Goal: Task Accomplishment & Management: Manage account settings

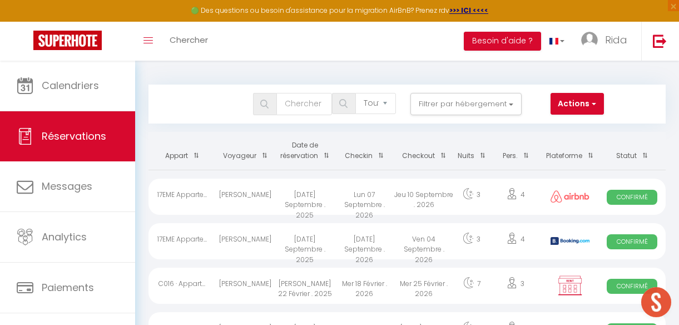
select select "not_cancelled"
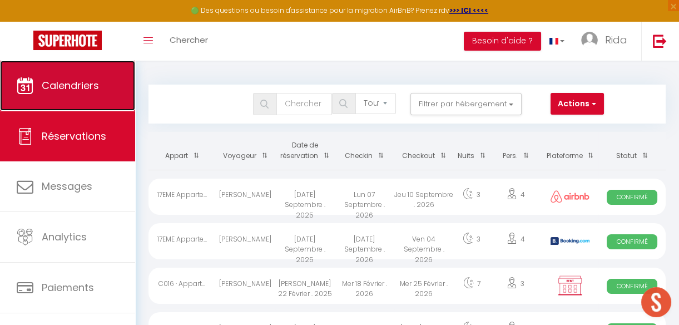
click at [91, 87] on span "Calendriers" at bounding box center [70, 85] width 57 height 14
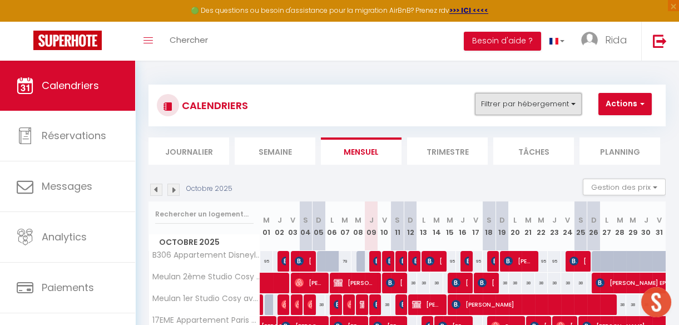
click at [528, 104] on button "Filtrer par hébergement" at bounding box center [528, 104] width 107 height 22
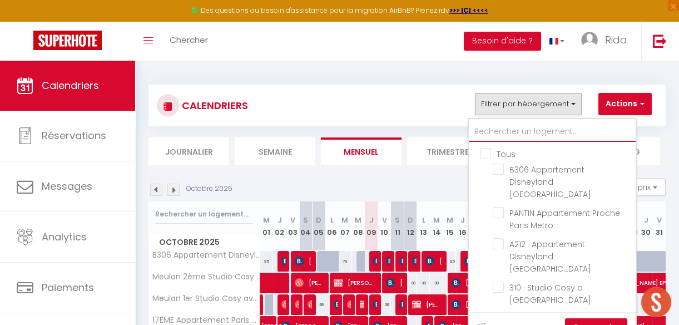
click at [514, 137] on input "text" at bounding box center [552, 132] width 167 height 20
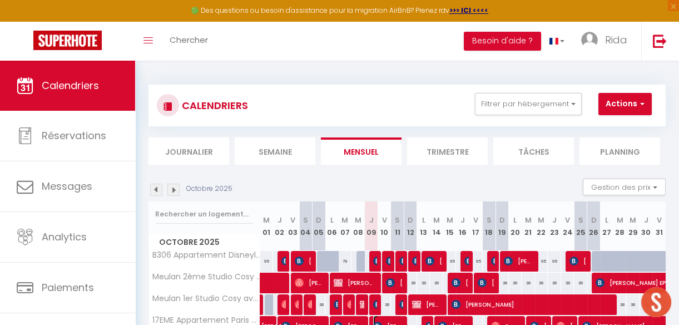
click at [373, 319] on span "[PERSON_NAME]" at bounding box center [388, 325] width 30 height 21
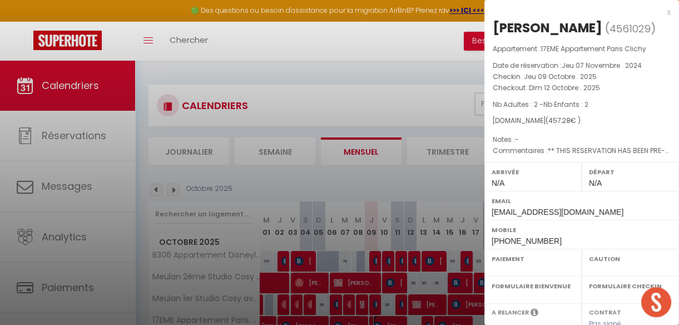
select select "OK"
select select "KO"
select select "0"
select select "1"
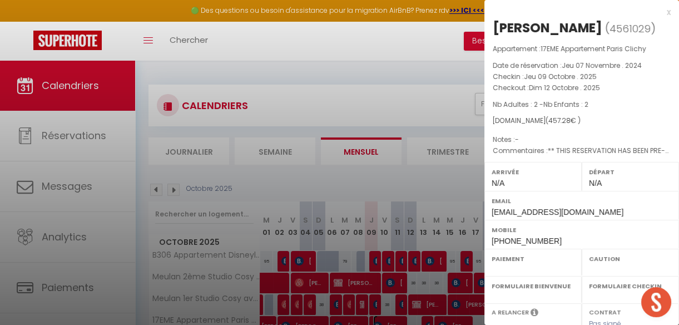
select select
click at [357, 64] on div at bounding box center [339, 162] width 679 height 325
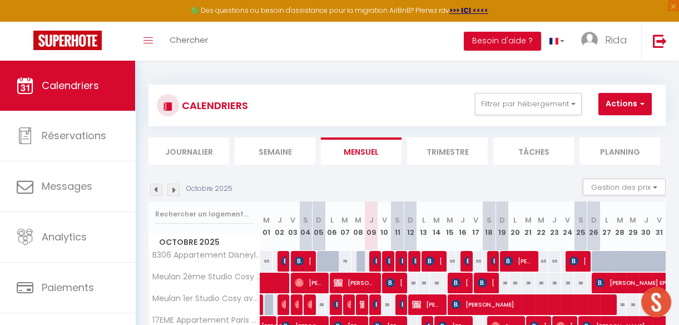
click at [498, 101] on button "Filtrer par hébergement" at bounding box center [528, 104] width 107 height 22
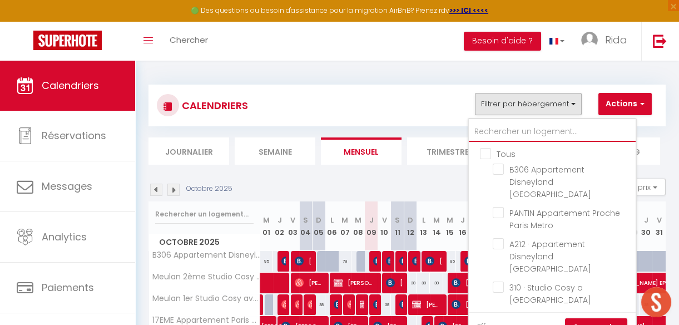
click at [506, 132] on input "text" at bounding box center [552, 132] width 167 height 20
type input "312"
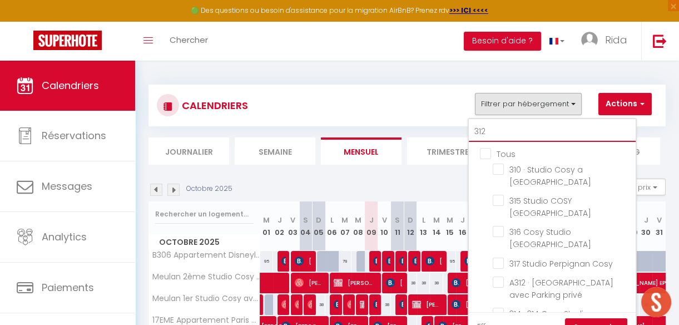
checkbox input "false"
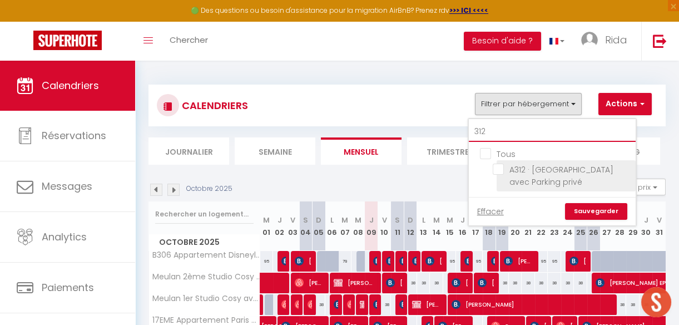
type input "312"
click at [500, 167] on input "A312 · [GEOGRAPHIC_DATA] avec Parking privé" at bounding box center [562, 168] width 139 height 11
checkbox input "true"
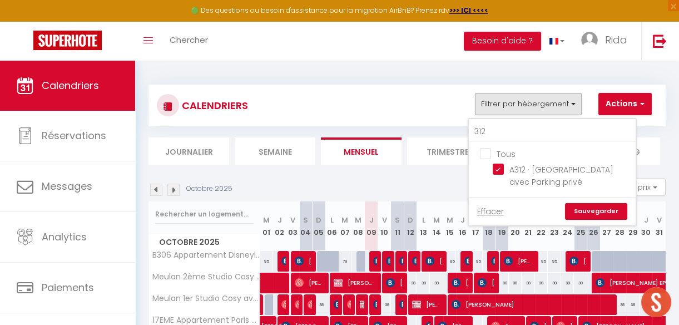
click at [582, 207] on link "Sauvegarder" at bounding box center [596, 211] width 62 height 17
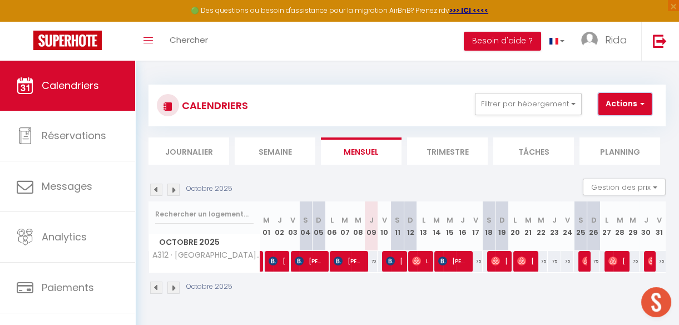
click at [625, 107] on button "Actions" at bounding box center [624, 104] width 53 height 22
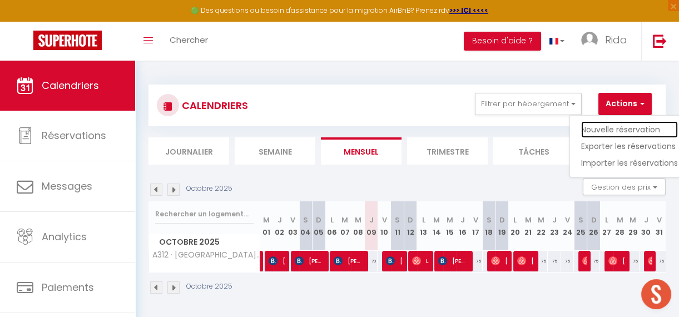
click at [604, 125] on link "Nouvelle réservation" at bounding box center [629, 129] width 97 height 17
select select
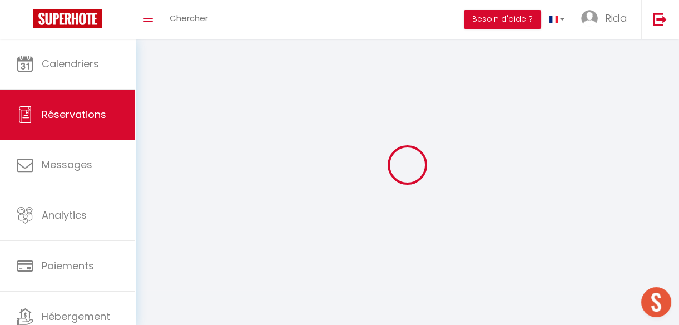
select select
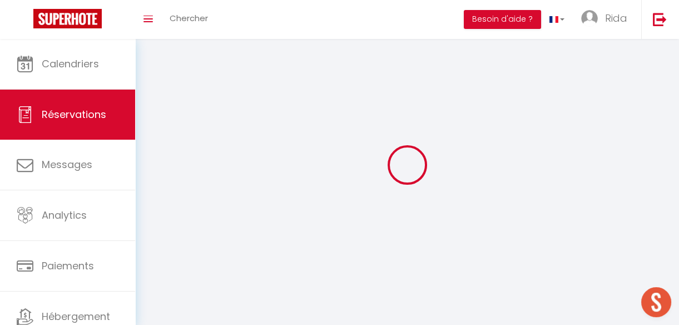
select select
checkbox input "false"
select select
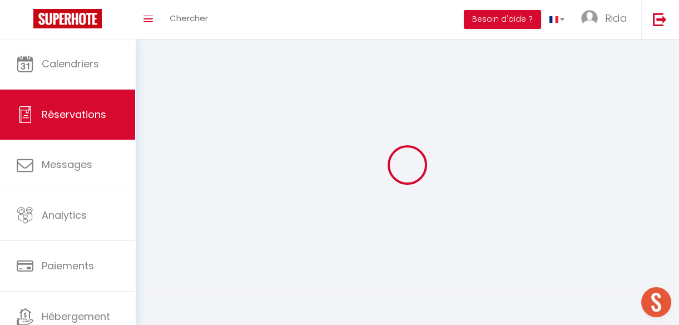
select select
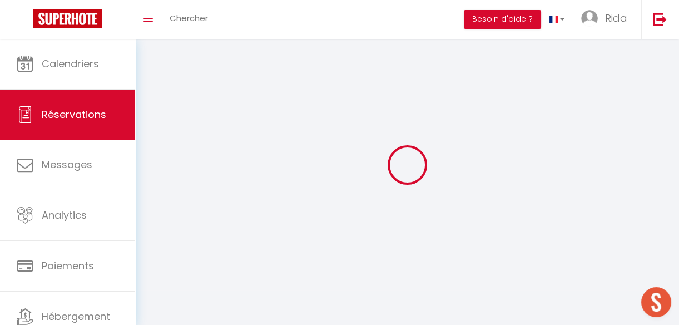
checkbox input "false"
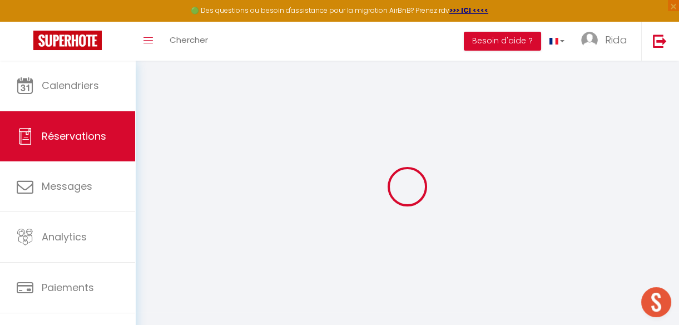
select select
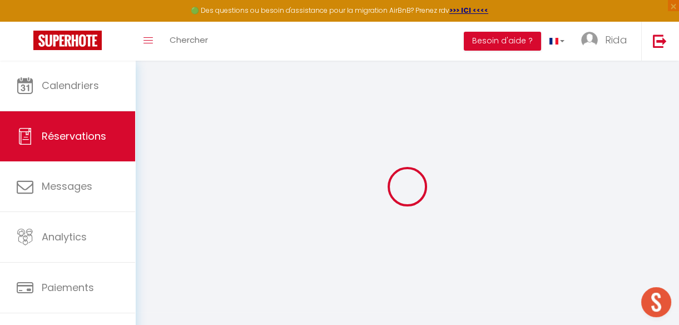
select select
checkbox input "false"
select select
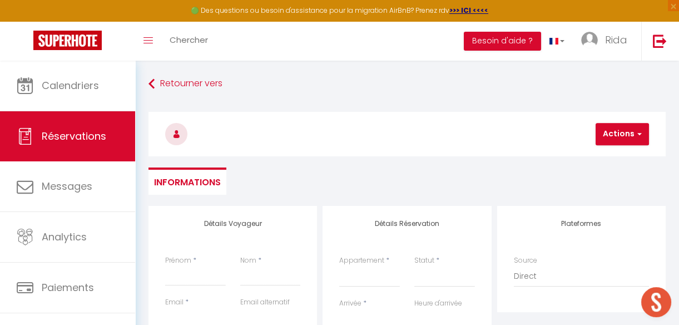
select select
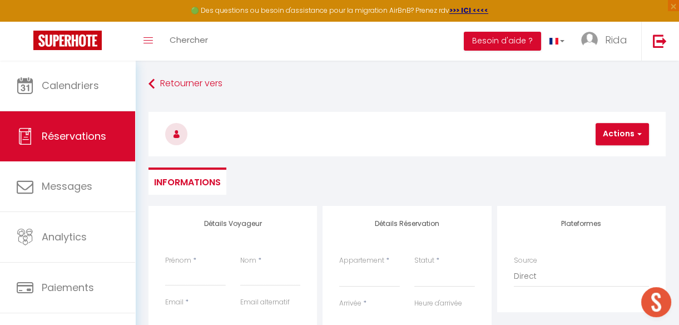
checkbox input "false"
select select
click at [362, 274] on select "B306 Appartement Disneyland [PERSON_NAME] Appartement Proche Paris Metro A212 ·…" at bounding box center [369, 276] width 61 height 21
select select "18601"
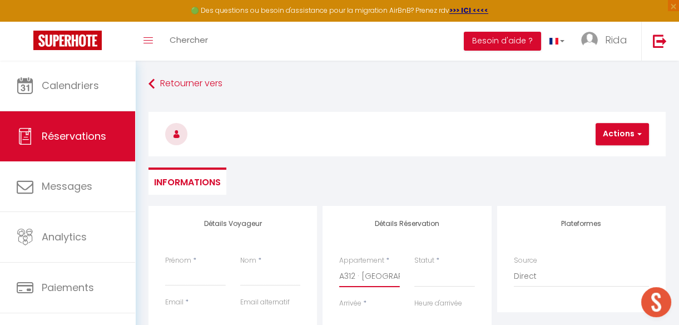
click at [339, 266] on select "B306 Appartement Disneyland [PERSON_NAME] Appartement Proche Paris Metro A212 ·…" at bounding box center [369, 276] width 61 height 21
select select
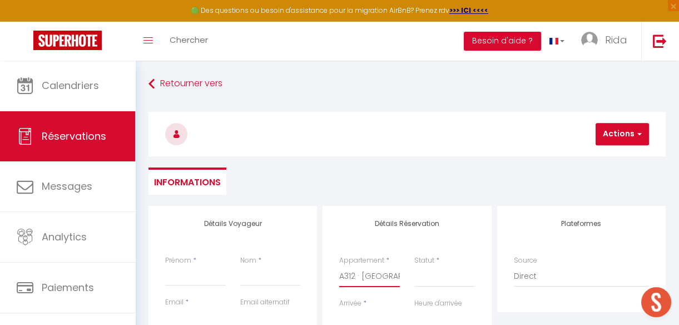
select select
checkbox input "false"
select select
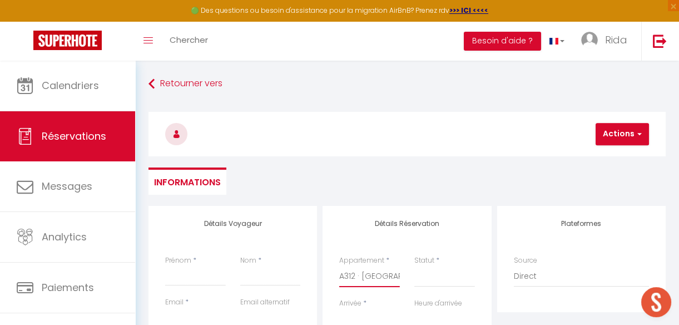
select select
checkbox input "false"
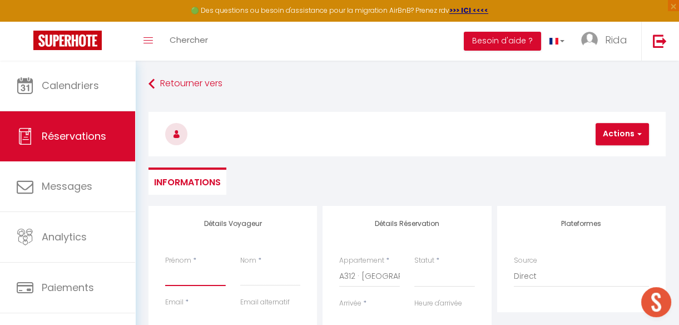
click at [186, 276] on input "Prénom" at bounding box center [195, 276] width 61 height 20
type input "A"
select select
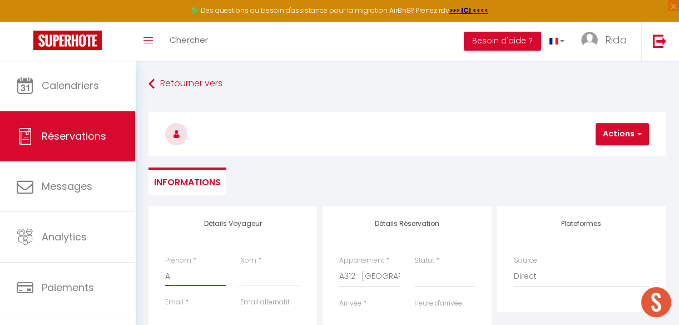
select select
checkbox input "false"
select select
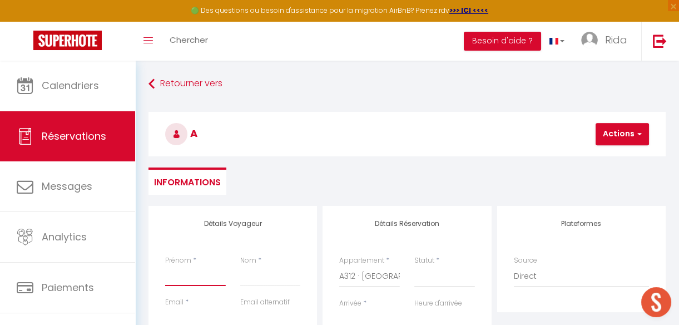
select select
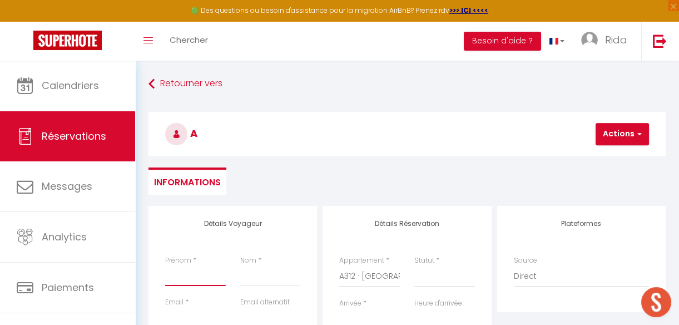
checkbox input "false"
type input "E"
select select
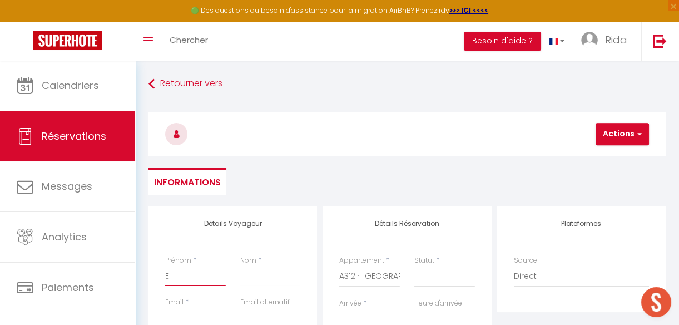
select select
checkbox input "false"
type input "EL"
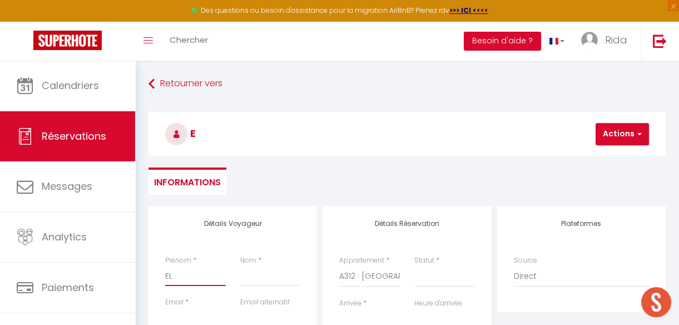
select select
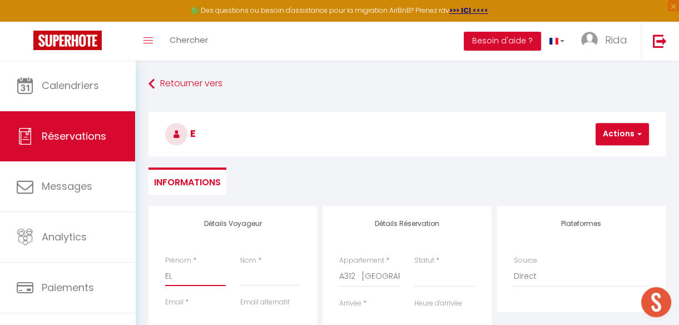
select select
checkbox input "false"
type input "[PERSON_NAME]"
select select
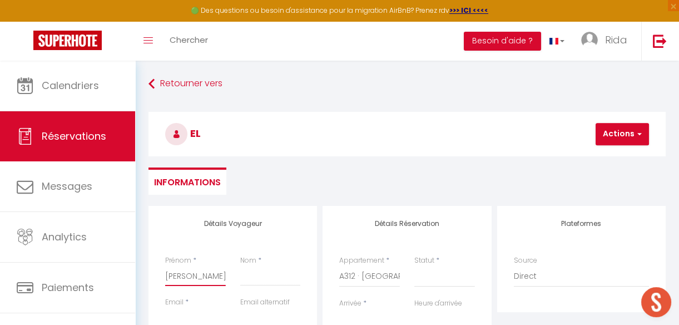
select select
checkbox input "false"
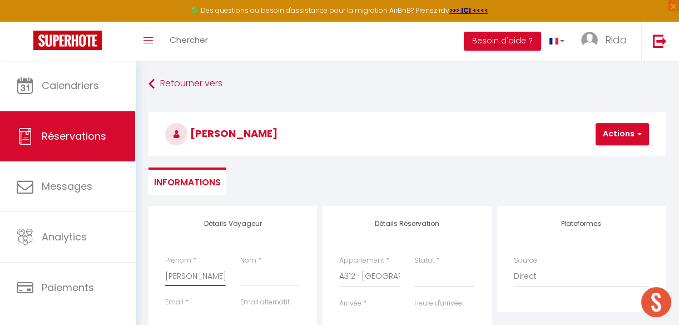
type input "ELYE"
select select
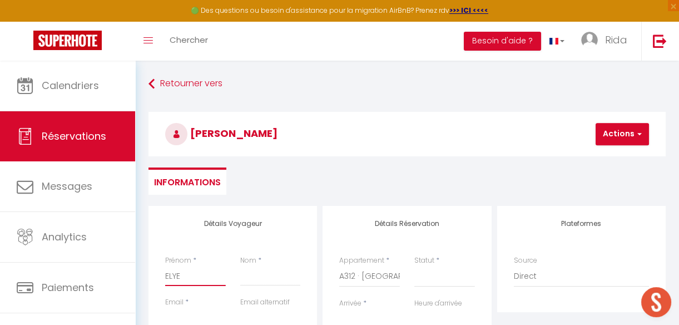
select select
checkbox input "false"
type input "ELYES"
select select
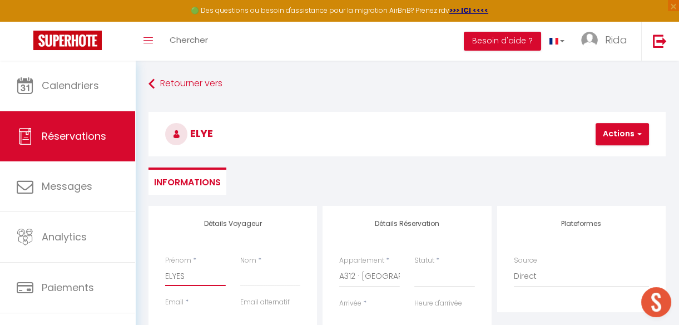
select select
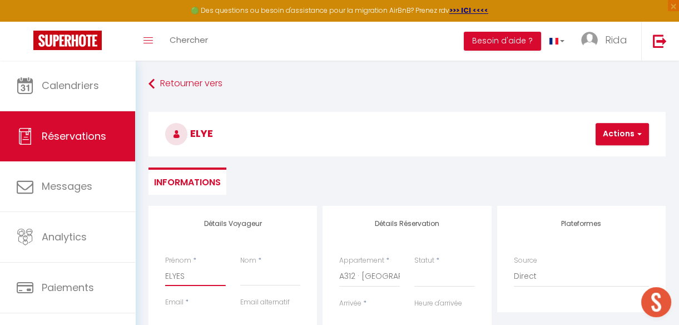
checkbox input "false"
type input "ELYES"
click at [259, 285] on input "Nom" at bounding box center [270, 276] width 61 height 20
type input "P"
select select
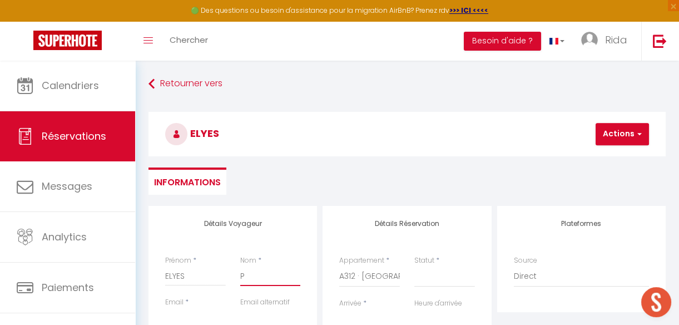
select select
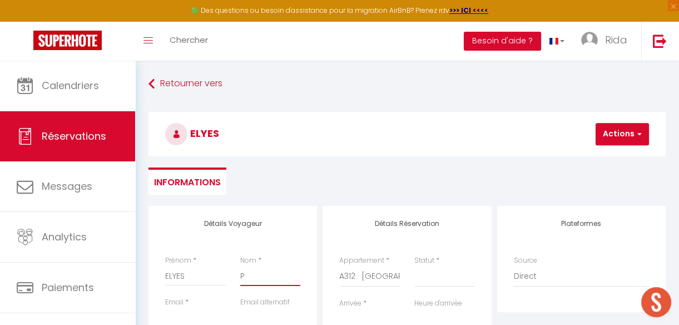
checkbox input "false"
type input "PA"
select select
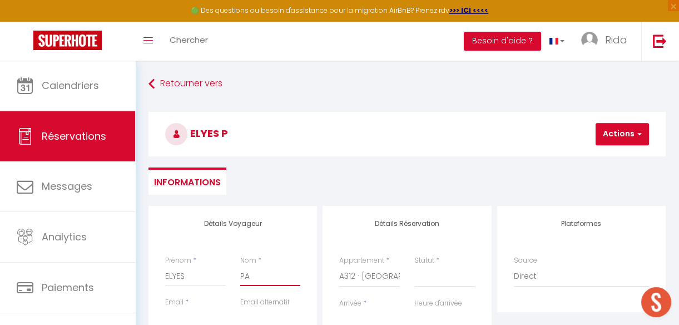
select select
checkbox input "false"
type input "PAY"
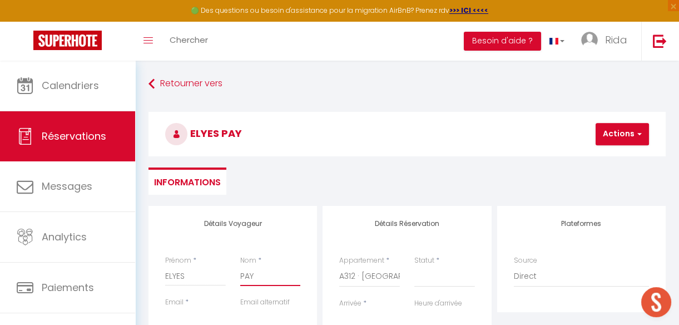
select select
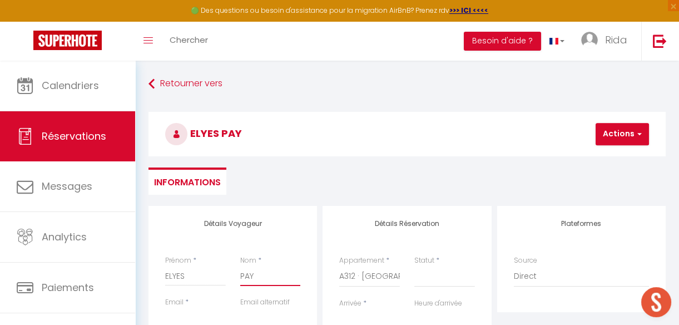
select select
checkbox input "false"
type input "PAYE"
select select
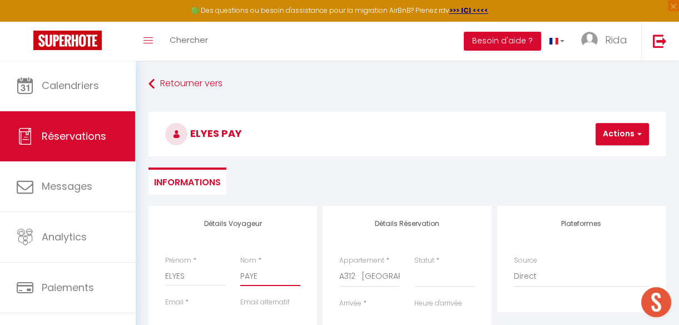
select select
checkbox input "false"
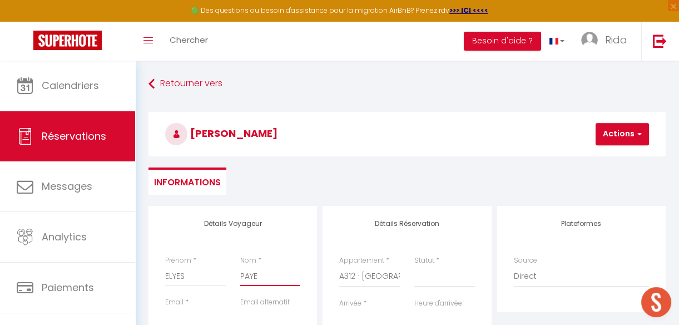
type input "PAYE"
select select
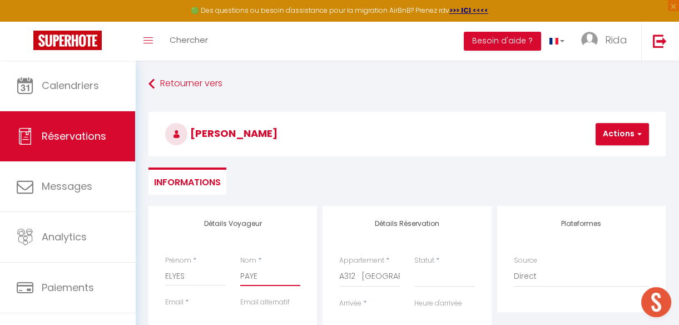
select select
checkbox input "false"
type input "PAYE S"
select select
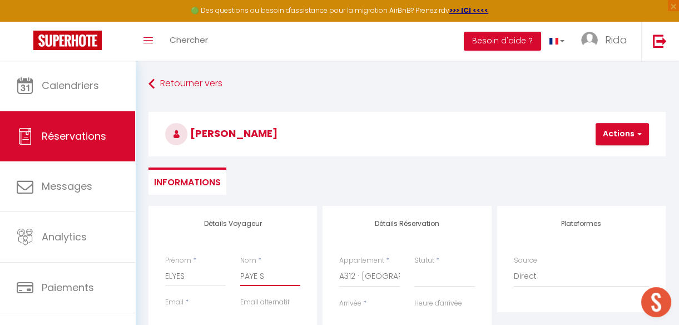
select select
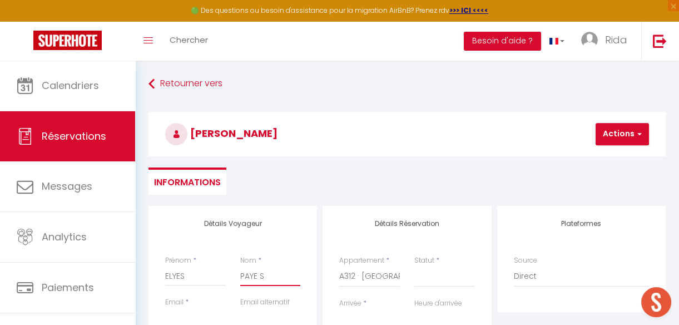
checkbox input "false"
type input "PAYE SU"
select select
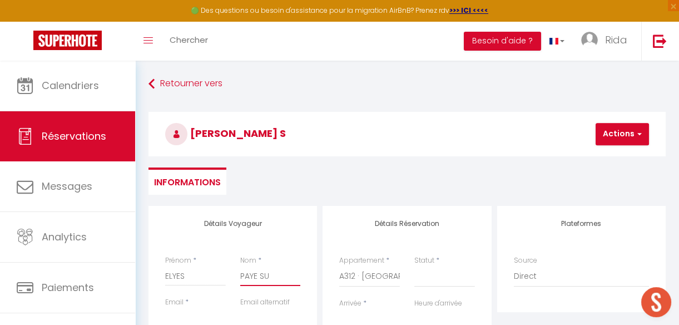
select select
checkbox input "false"
type input "PAYE SUR"
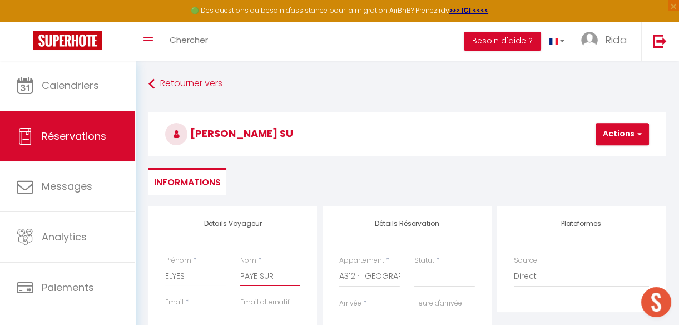
select select
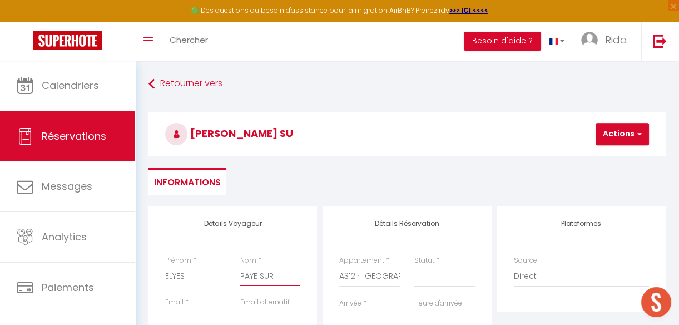
select select
checkbox input "false"
type input "PAYE SUR"
select select
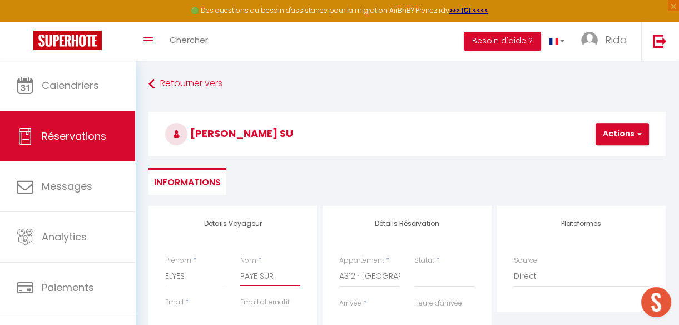
select select
checkbox input "false"
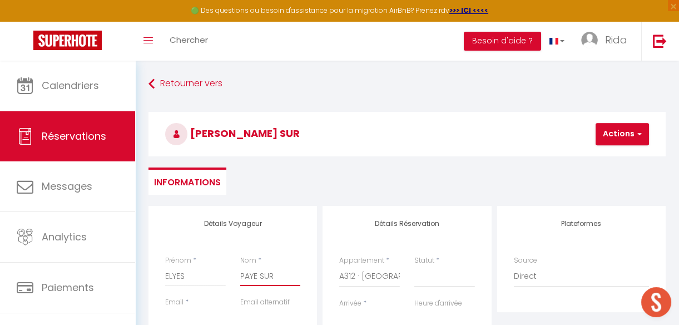
type input "PAYE SUR P"
select select
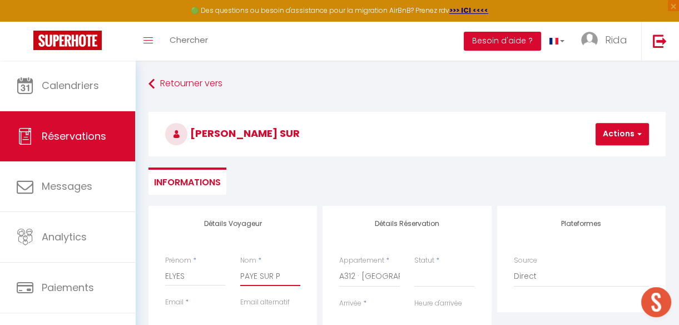
select select
checkbox input "false"
type input "PAYE SUR PL"
click at [456, 278] on select "Confirmé Non Confirmé [PERSON_NAME] par le voyageur No Show Request" at bounding box center [444, 276] width 61 height 21
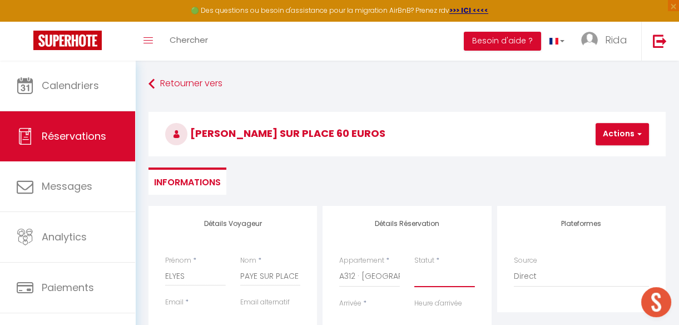
click at [414, 266] on select "Confirmé Non Confirmé [PERSON_NAME] par le voyageur No Show Request" at bounding box center [444, 276] width 61 height 21
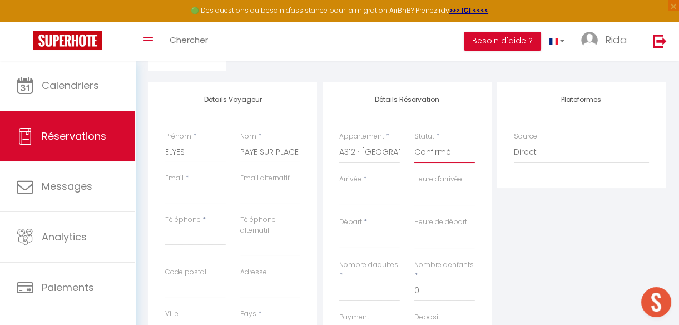
scroll to position [148, 0]
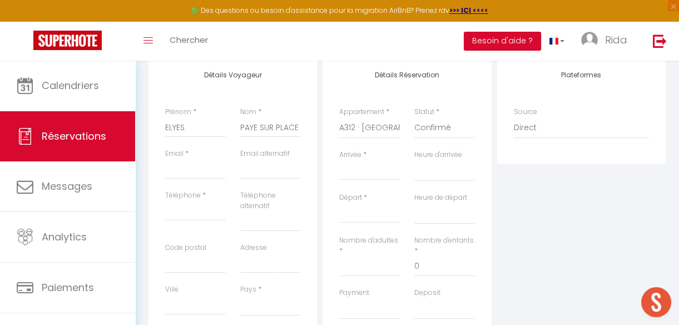
click at [365, 172] on input "Arrivée" at bounding box center [369, 171] width 61 height 14
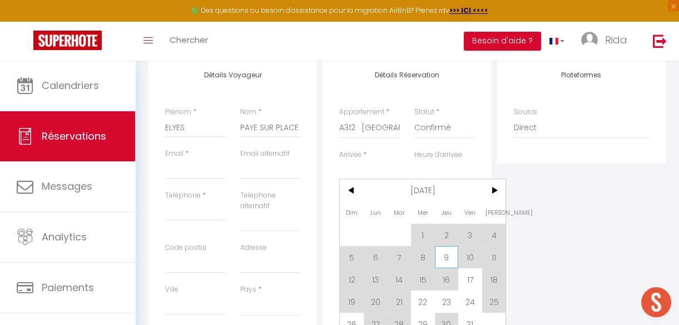
click at [445, 253] on span "9" at bounding box center [447, 257] width 24 height 22
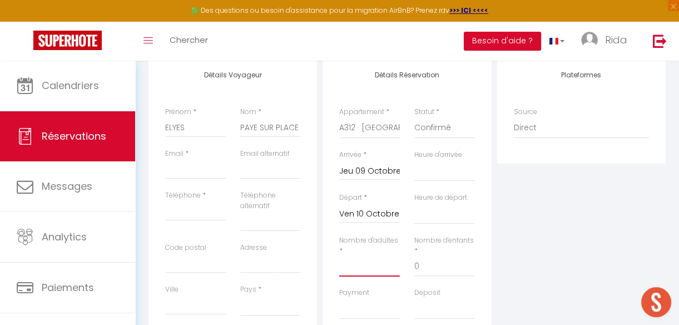
click at [371, 268] on input "Nombre d'adultes" at bounding box center [369, 266] width 61 height 20
click at [182, 177] on input "Email client" at bounding box center [195, 169] width 61 height 20
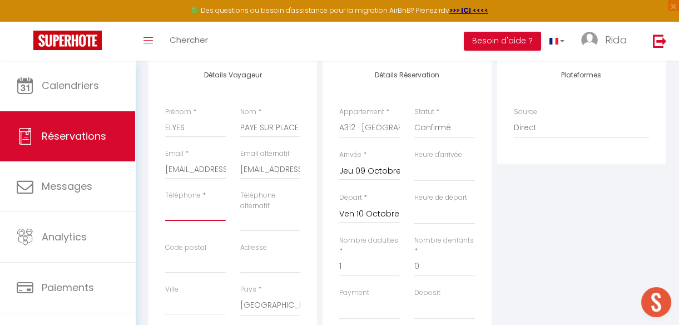
click at [188, 213] on input "Téléphone" at bounding box center [195, 211] width 61 height 20
click at [192, 210] on input "[PHONE_NUMBER]" at bounding box center [195, 211] width 61 height 20
click at [224, 213] on input "[PHONE_NUMBER]" at bounding box center [195, 211] width 61 height 20
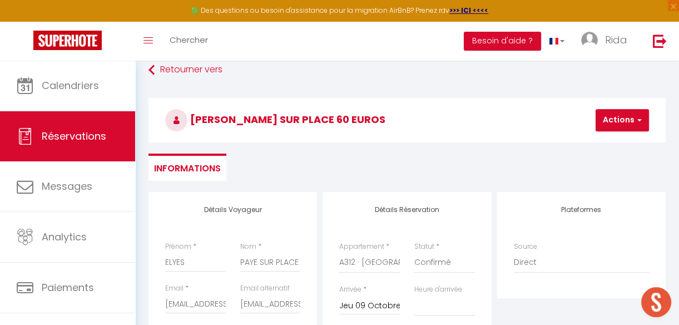
scroll to position [0, 0]
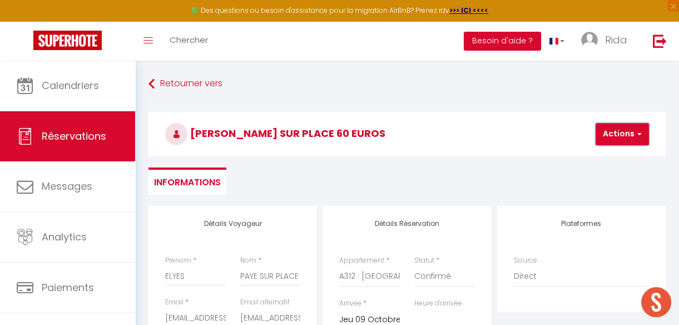
click at [613, 131] on button "Actions" at bounding box center [622, 134] width 53 height 22
click at [616, 158] on link "Enregistrer" at bounding box center [632, 158] width 88 height 14
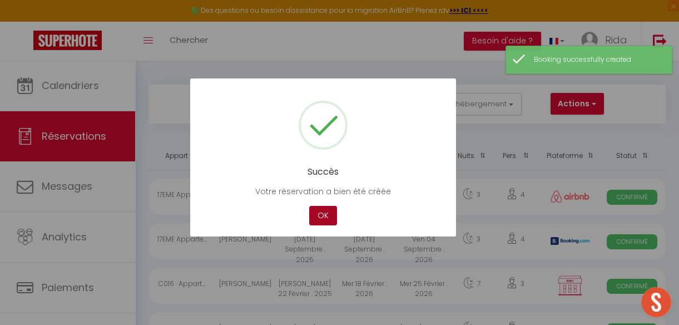
click at [321, 207] on button "OK" at bounding box center [323, 215] width 28 height 19
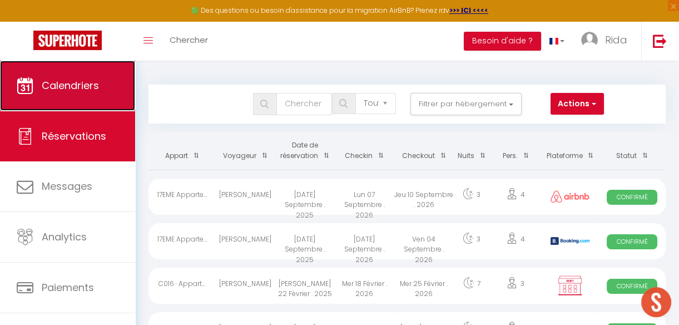
click at [102, 76] on link "Calendriers" at bounding box center [67, 86] width 135 height 50
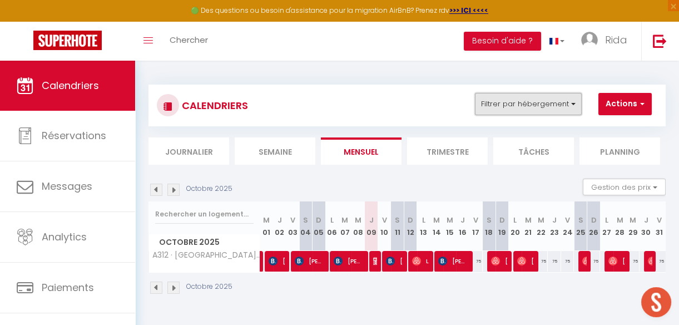
click at [520, 102] on button "Filtrer par hébergement" at bounding box center [528, 104] width 107 height 22
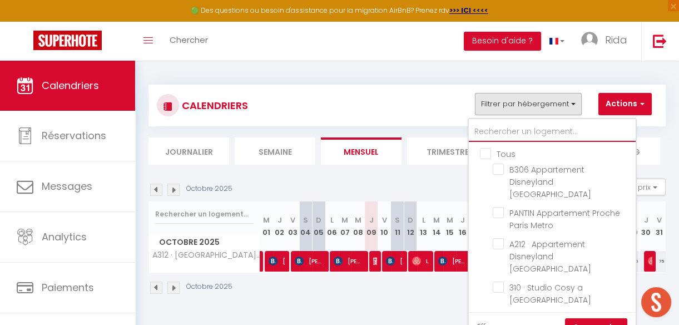
click at [512, 130] on input "text" at bounding box center [552, 132] width 167 height 20
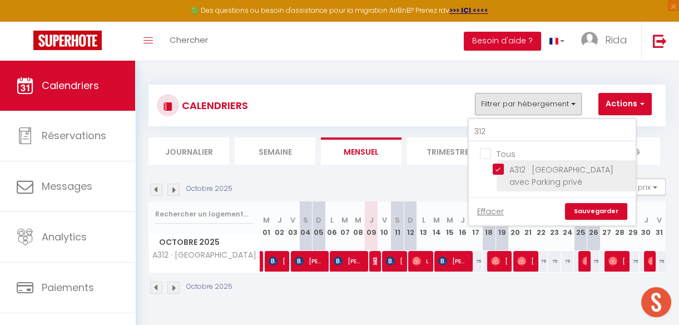
click at [495, 172] on input "A312 · [GEOGRAPHIC_DATA] avec Parking privé" at bounding box center [562, 168] width 139 height 11
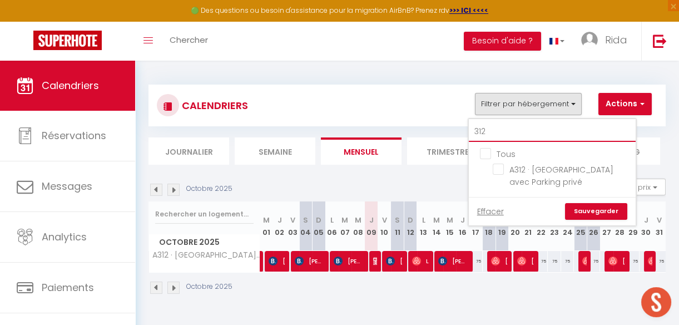
click at [519, 127] on input "312" at bounding box center [552, 132] width 167 height 20
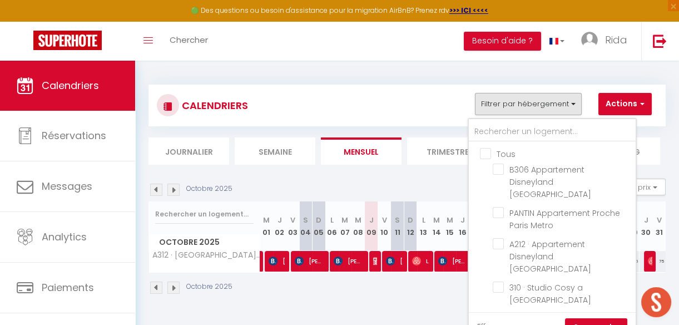
click at [380, 106] on div "CALENDRIERS Filtrer par hébergement Tous B306 Appartement Disneyland [PERSON_NA…" at bounding box center [407, 105] width 500 height 25
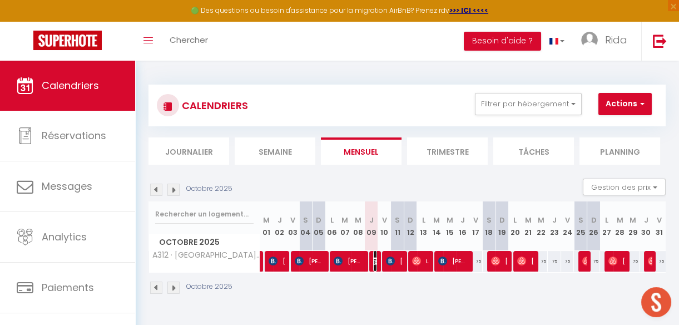
click at [373, 257] on img at bounding box center [377, 260] width 9 height 9
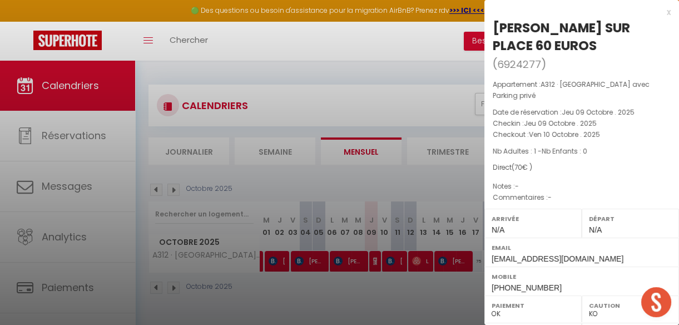
click at [383, 77] on div at bounding box center [339, 162] width 679 height 325
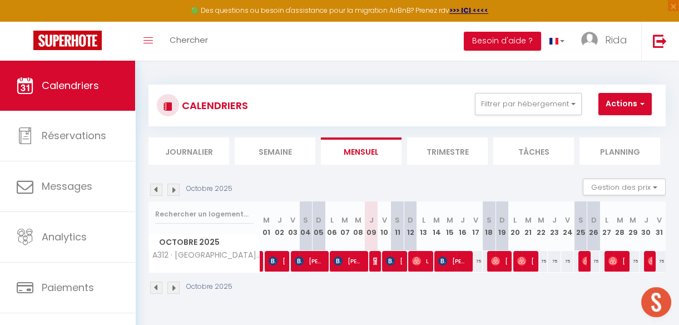
click at [370, 260] on div at bounding box center [375, 261] width 13 height 21
click at [373, 260] on img at bounding box center [377, 260] width 9 height 9
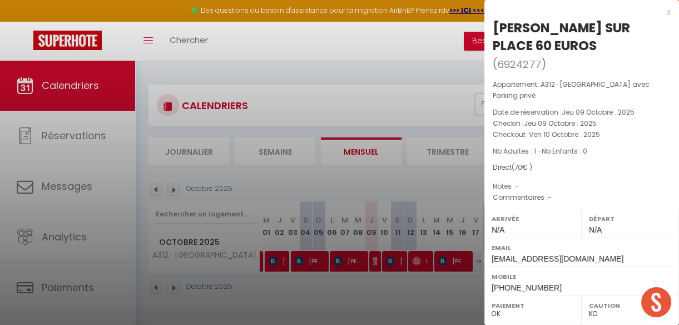
click at [380, 294] on div at bounding box center [339, 162] width 679 height 325
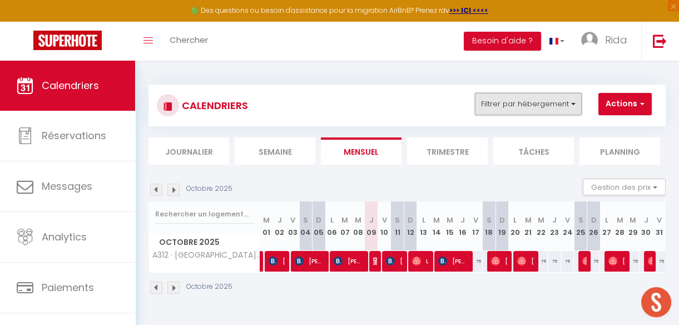
click at [520, 106] on button "Filtrer par hébergement" at bounding box center [528, 104] width 107 height 22
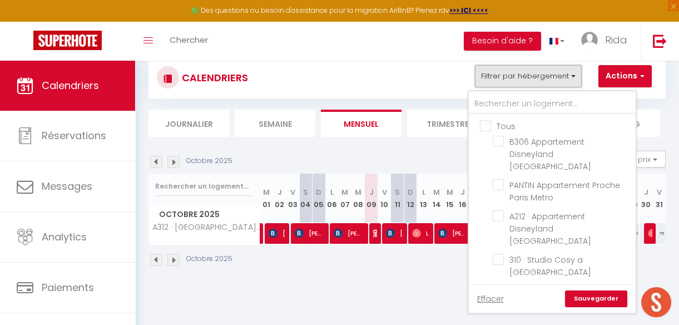
scroll to position [41, 0]
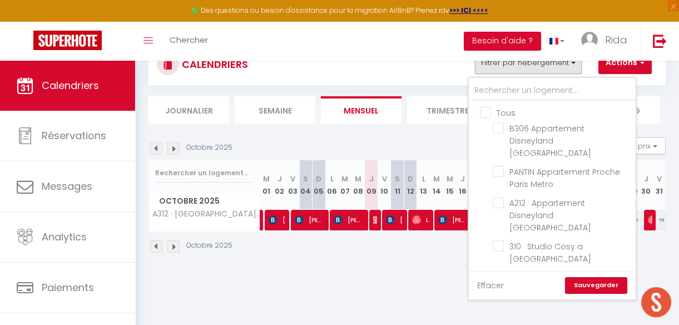
click at [486, 286] on link "Effacer" at bounding box center [490, 285] width 27 height 12
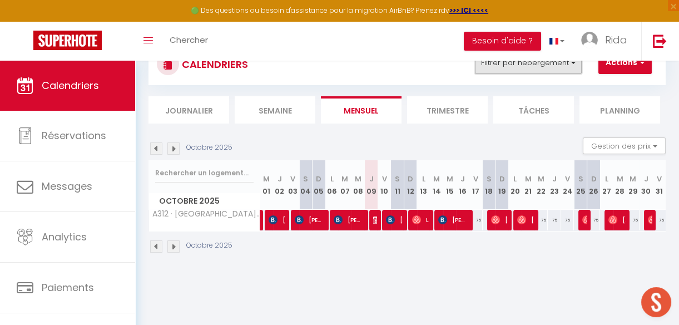
click at [518, 65] on button "Filtrer par hébergement" at bounding box center [528, 63] width 107 height 22
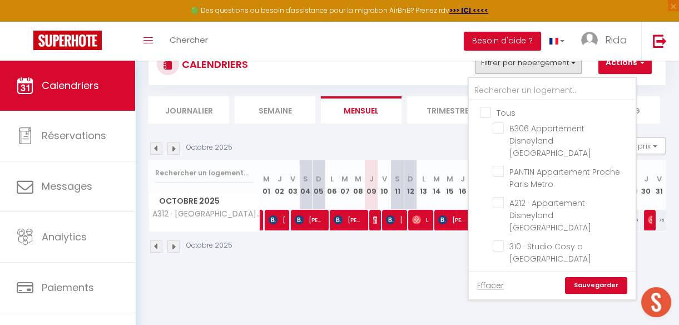
click at [581, 281] on link "Sauvegarder" at bounding box center [596, 285] width 62 height 17
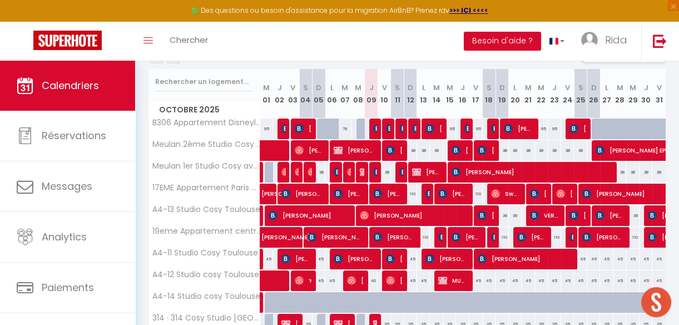
scroll to position [133, 0]
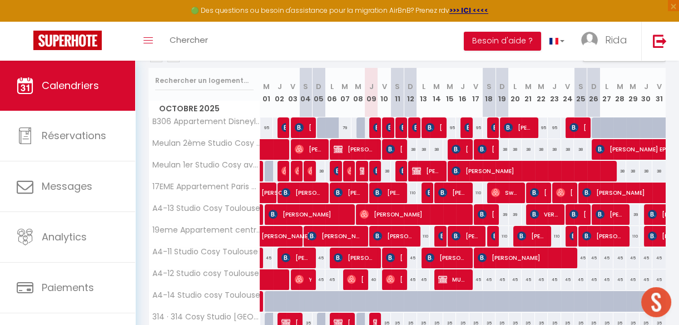
click at [371, 276] on div "40" at bounding box center [371, 279] width 13 height 21
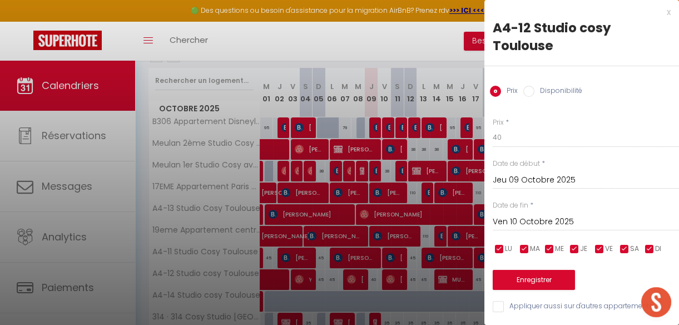
click at [204, 200] on div at bounding box center [339, 162] width 679 height 325
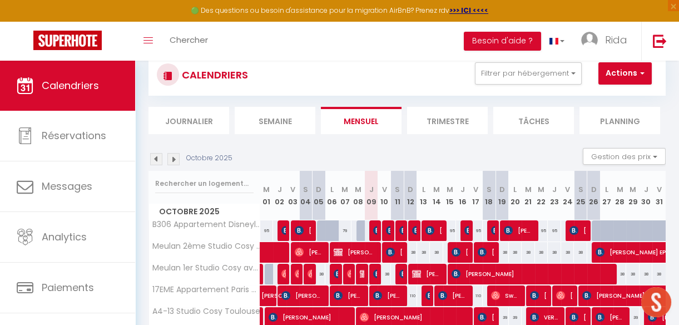
scroll to position [0, 0]
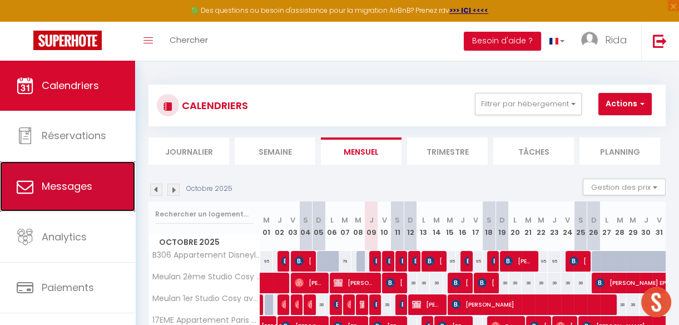
click at [93, 200] on link "Messages" at bounding box center [67, 186] width 135 height 50
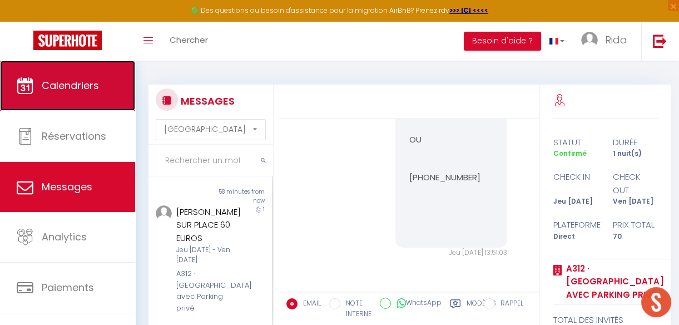
click at [100, 95] on link "Calendriers" at bounding box center [67, 86] width 135 height 50
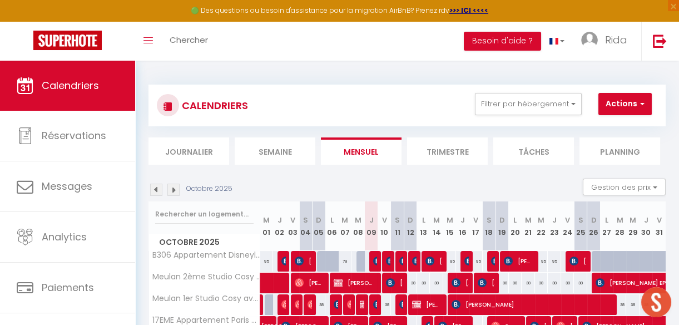
click at [173, 185] on img at bounding box center [173, 189] width 12 height 12
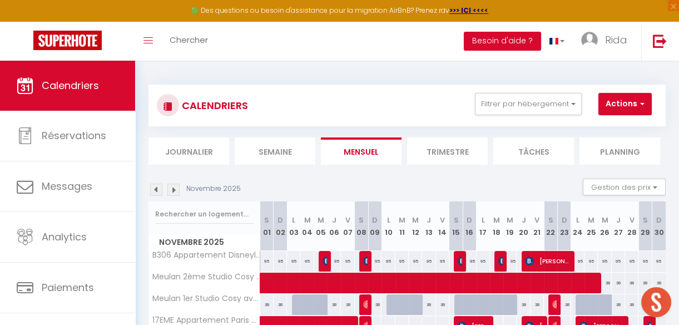
click at [155, 186] on img at bounding box center [156, 189] width 12 height 12
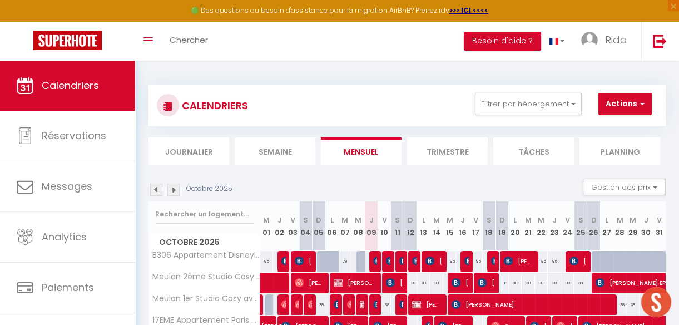
click at [592, 260] on div at bounding box center [598, 261] width 13 height 21
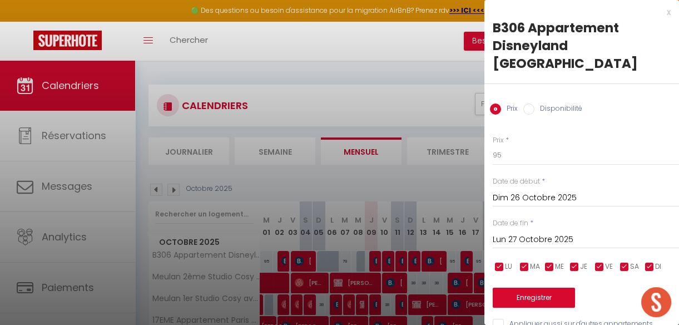
click at [525, 232] on input "Lun 27 Octobre 2025" at bounding box center [586, 239] width 186 height 14
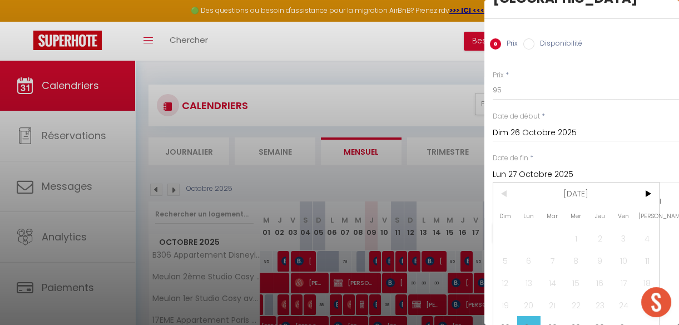
scroll to position [68, 0]
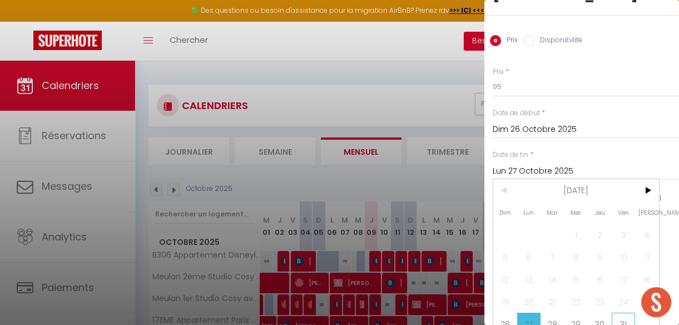
click at [622, 312] on span "31" at bounding box center [624, 323] width 24 height 22
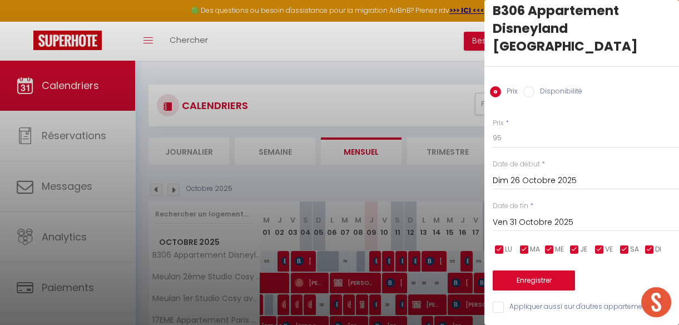
scroll to position [7, 0]
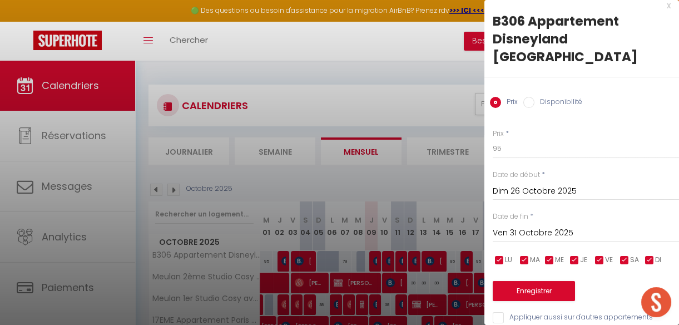
click at [529, 97] on input "Disponibilité" at bounding box center [528, 102] width 11 height 11
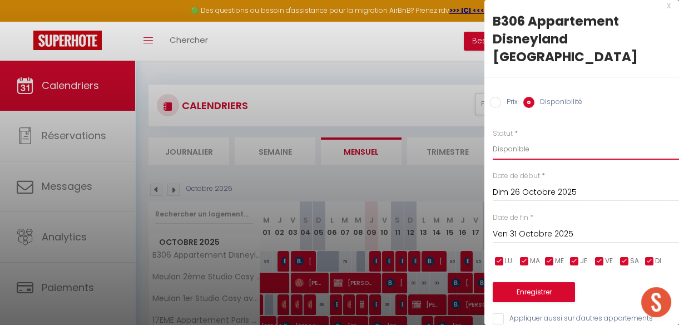
click at [507, 138] on select "Disponible Indisponible" at bounding box center [586, 148] width 186 height 21
click at [493, 138] on select "Disponible Indisponible" at bounding box center [586, 148] width 186 height 21
click at [526, 282] on button "Enregistrer" at bounding box center [534, 292] width 82 height 20
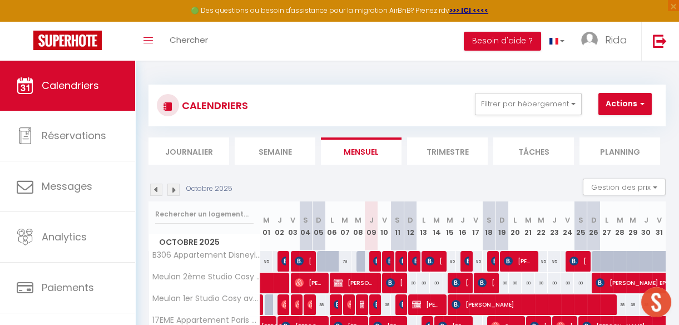
click at [592, 262] on div at bounding box center [598, 261] width 13 height 21
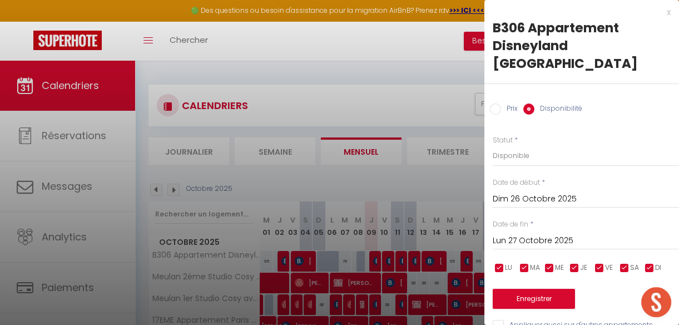
click at [519, 234] on input "Lun 27 Octobre 2025" at bounding box center [586, 241] width 186 height 14
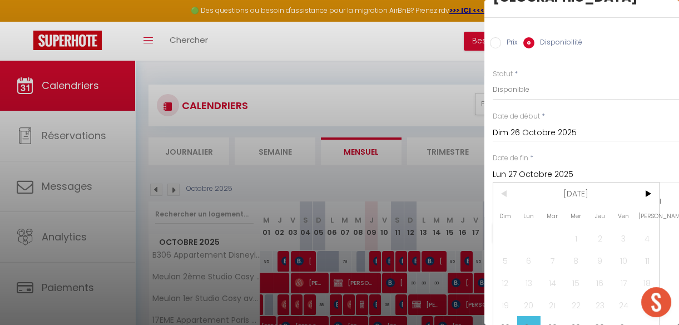
scroll to position [70, 0]
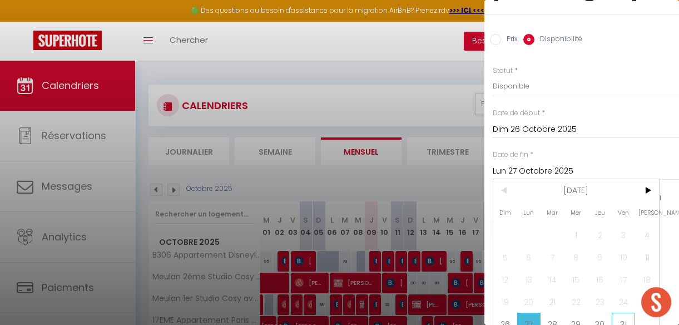
click at [623, 312] on span "31" at bounding box center [624, 323] width 24 height 22
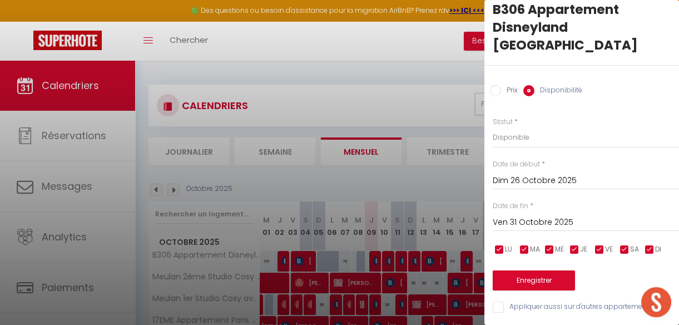
scroll to position [8, 0]
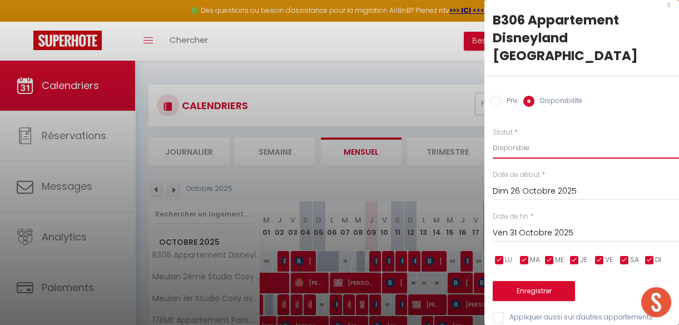
click at [512, 137] on select "Disponible Indisponible" at bounding box center [586, 147] width 186 height 21
click at [493, 137] on select "Disponible Indisponible" at bounding box center [586, 147] width 186 height 21
click at [522, 281] on button "Enregistrer" at bounding box center [534, 291] width 82 height 20
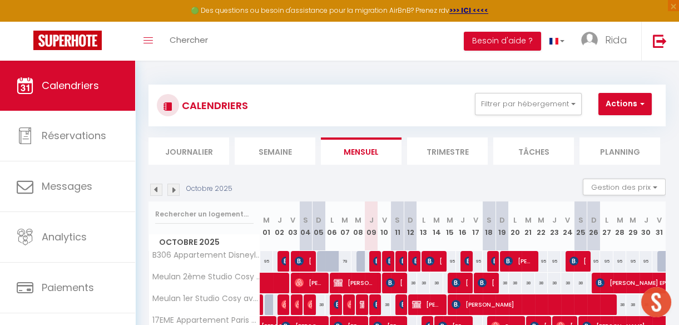
click at [657, 261] on div at bounding box center [663, 261] width 13 height 21
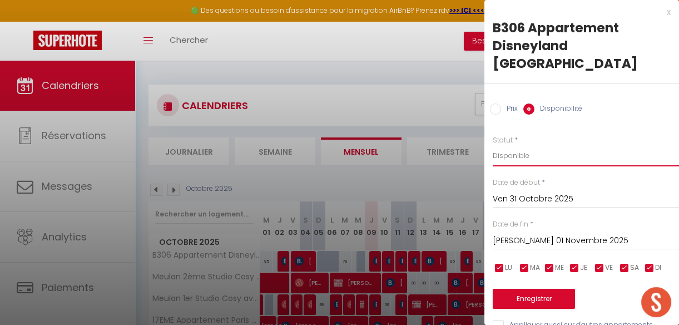
click at [517, 145] on select "Disponible Indisponible" at bounding box center [586, 155] width 186 height 21
click at [493, 145] on select "Disponible Indisponible" at bounding box center [586, 155] width 186 height 21
click at [526, 289] on button "Enregistrer" at bounding box center [534, 299] width 82 height 20
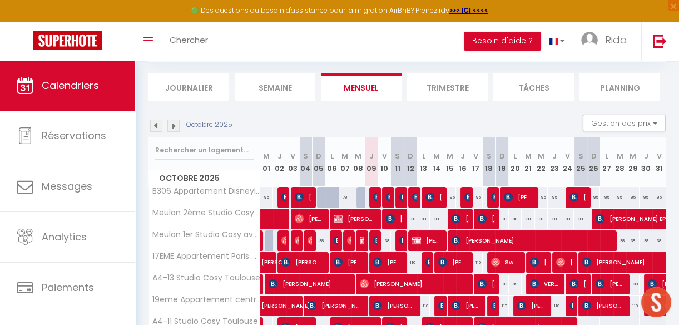
scroll to position [0, 0]
